Goal: Check status: Check status

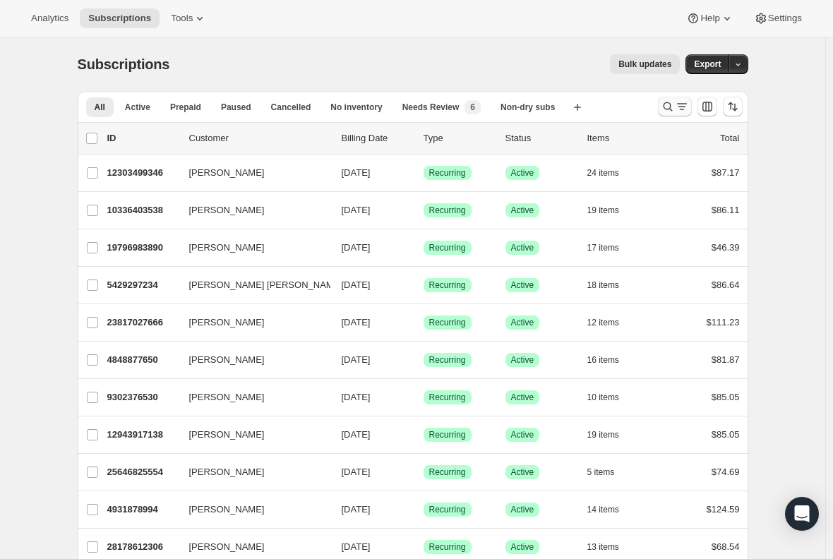
click at [668, 105] on icon "Search and filter results" at bounding box center [668, 107] width 14 height 14
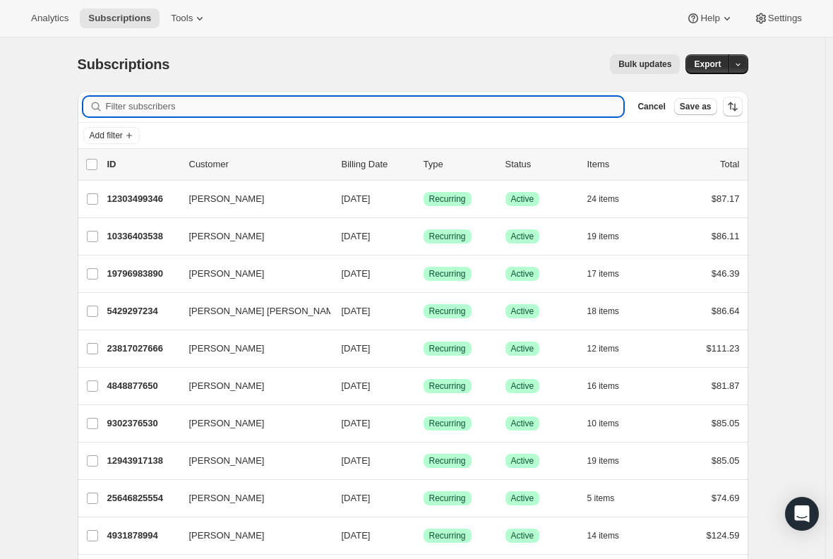
click at [174, 107] on input "Filter subscribers" at bounding box center [365, 107] width 518 height 20
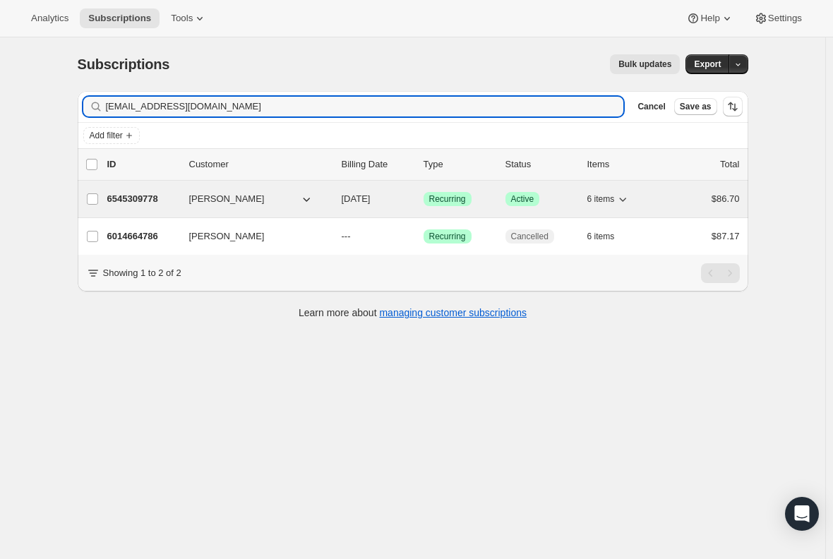
type input "[EMAIL_ADDRESS][DOMAIN_NAME]"
click at [162, 198] on p "6545309778" at bounding box center [142, 199] width 71 height 14
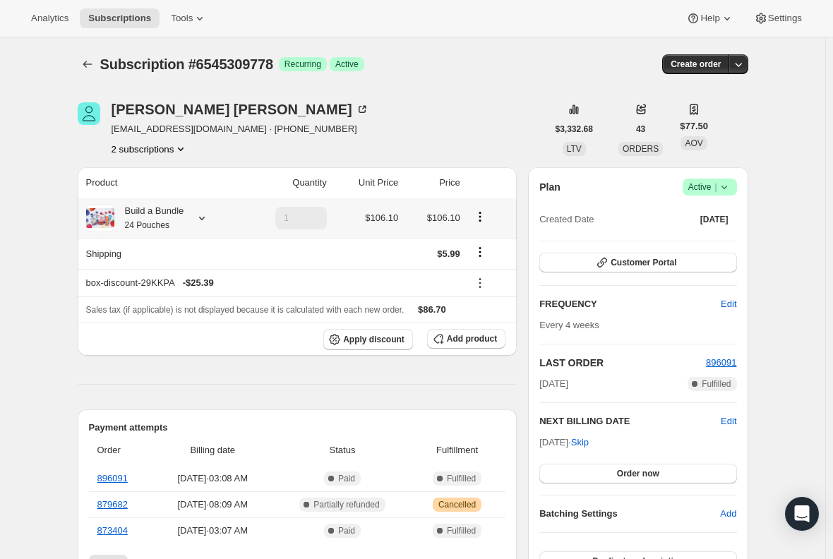
click at [160, 217] on div "Build a Bundle 24 Pouches" at bounding box center [149, 218] width 70 height 28
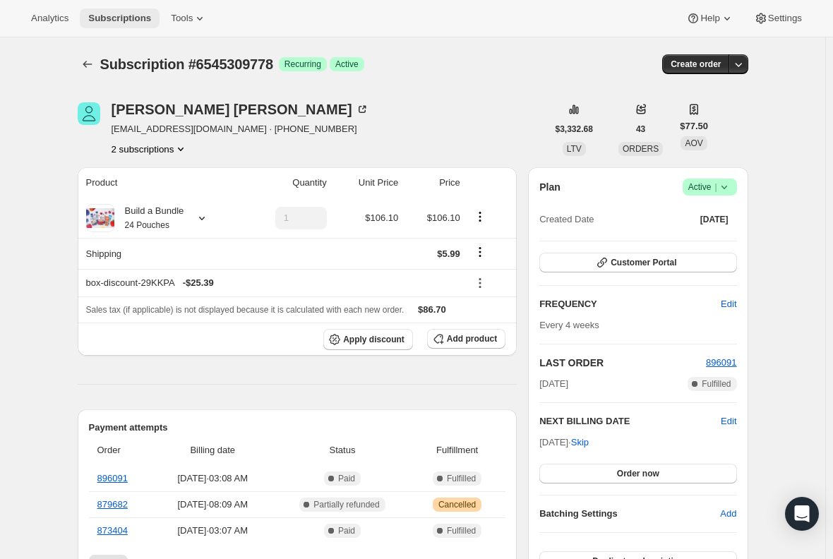
click at [133, 17] on span "Subscriptions" at bounding box center [119, 18] width 63 height 11
